Goal: Task Accomplishment & Management: Complete application form

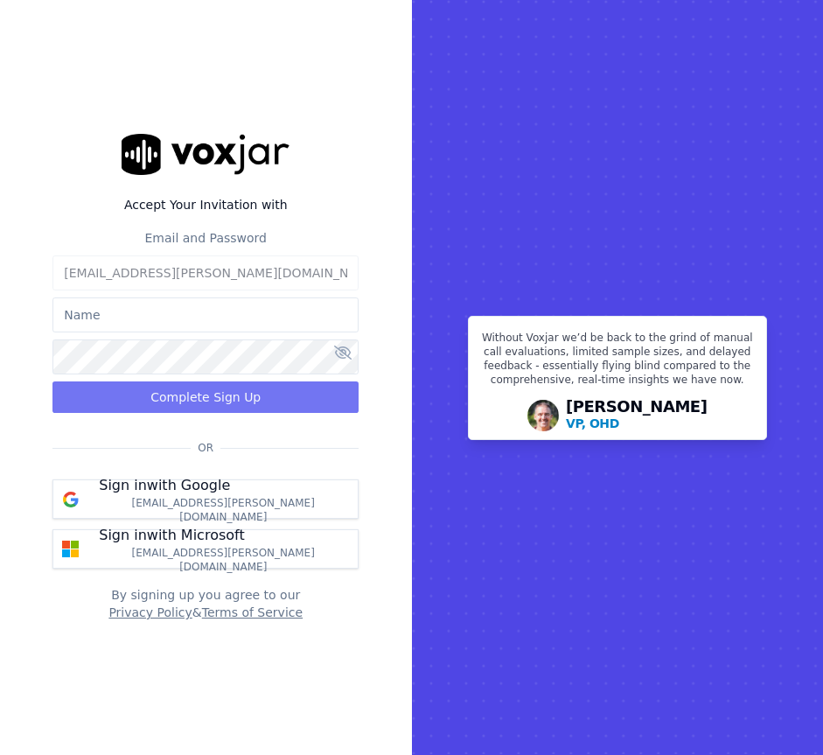
type input "Luani"
click at [185, 397] on button "Complete Sign Up" at bounding box center [205, 396] width 306 height 31
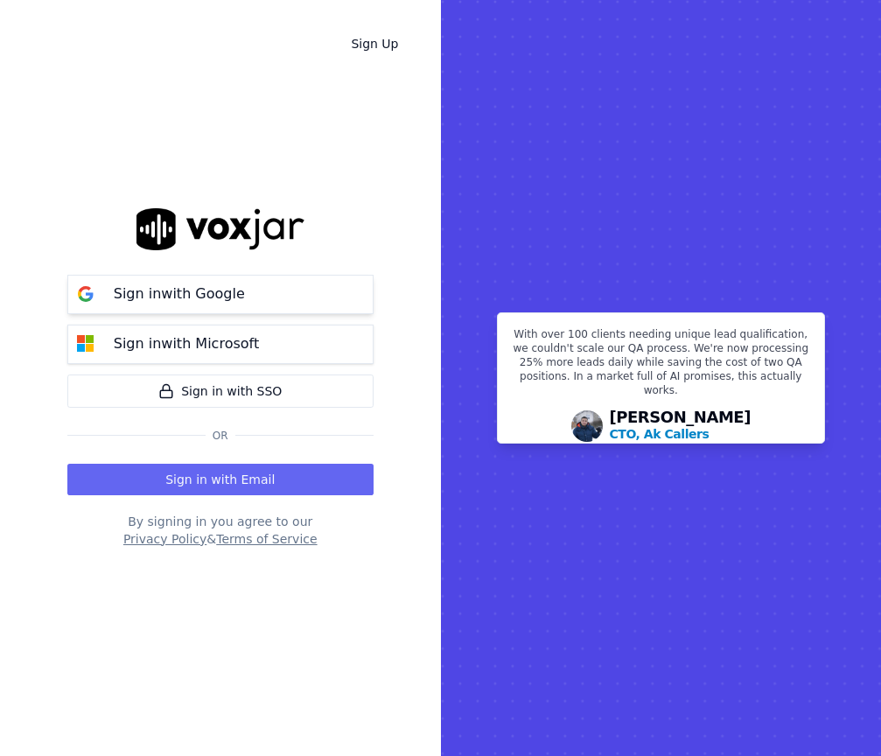
click at [293, 289] on button "Sign in with Google" at bounding box center [220, 294] width 306 height 39
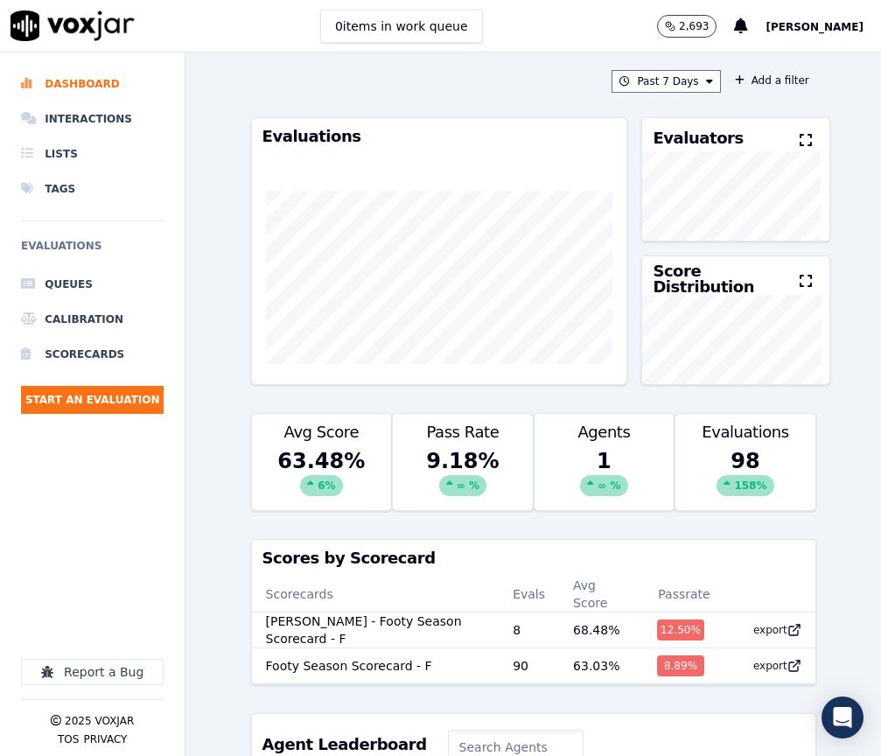
click at [238, 80] on div "Past 7 Days Add a filter Evaluations Evaluators Score Distribution Avg Score 63…" at bounding box center [532, 403] width 695 height 703
